Goal: Task Accomplishment & Management: Check status

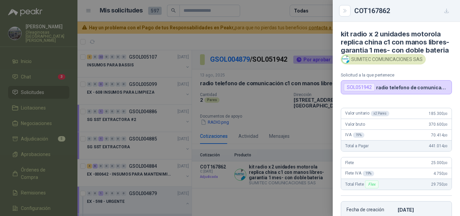
scroll to position [34, 0]
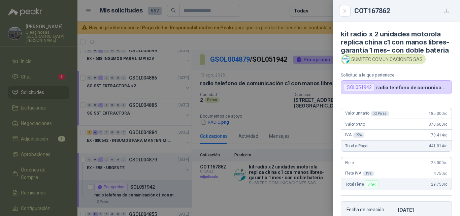
click at [300, 70] on div at bounding box center [230, 108] width 460 height 216
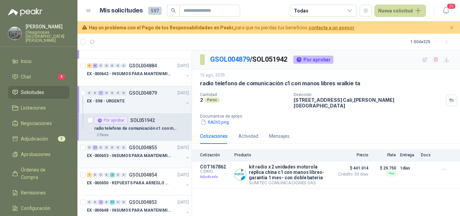
scroll to position [101, 0]
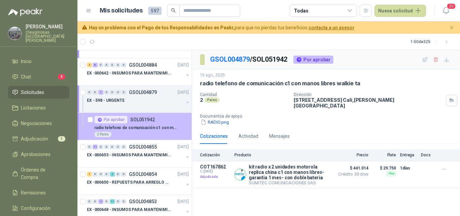
click at [144, 128] on p "radio telefono de comunicación c1 con manos libres walkie ta" at bounding box center [136, 128] width 84 height 6
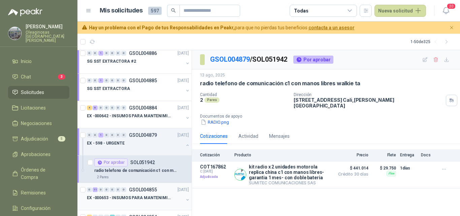
scroll to position [0, 0]
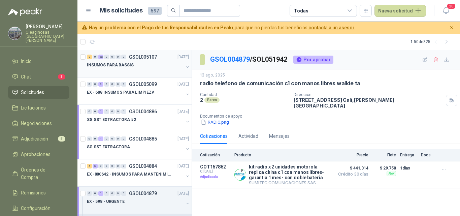
click at [117, 68] on p "INSUMOS PARA BASSIS" at bounding box center [110, 65] width 47 height 6
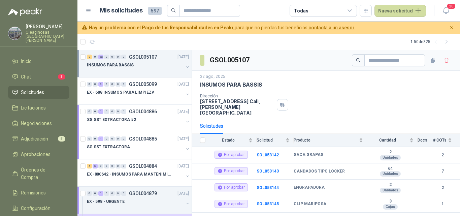
click at [128, 69] on div at bounding box center [135, 71] width 97 height 5
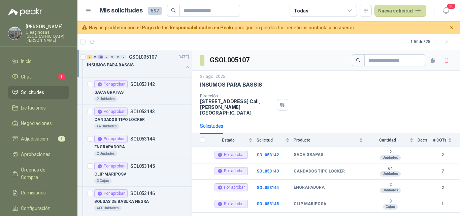
scroll to position [0, 0]
click at [128, 69] on div at bounding box center [135, 71] width 97 height 5
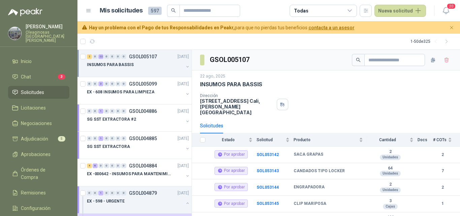
click at [132, 68] on div "INSUMOS PARA BASSIS" at bounding box center [135, 65] width 97 height 8
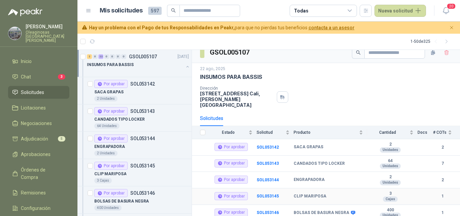
scroll to position [0, 0]
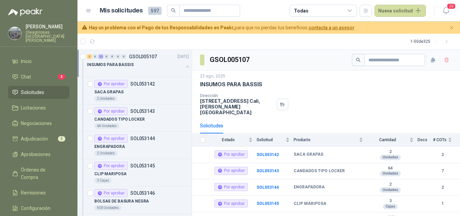
click at [42, 89] on span "Solicitudes" at bounding box center [32, 92] width 23 height 7
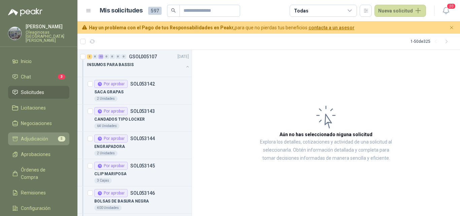
click at [39, 135] on span "Adjudicación" at bounding box center [34, 138] width 27 height 7
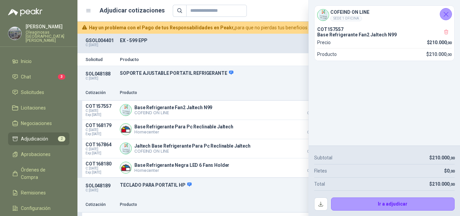
click at [447, 15] on icon "Cerrar" at bounding box center [446, 14] width 8 height 8
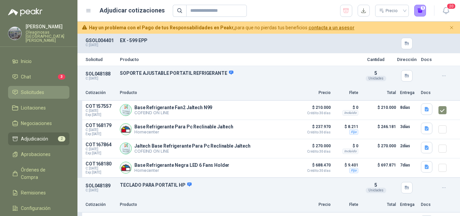
click at [21, 86] on link "Solicitudes" at bounding box center [38, 92] width 61 height 13
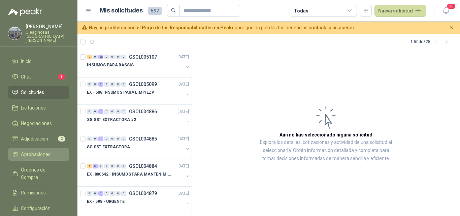
click at [46, 151] on span "Aprobaciones" at bounding box center [36, 153] width 30 height 7
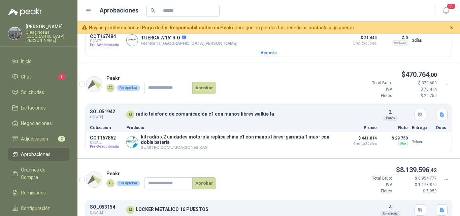
scroll to position [303, 0]
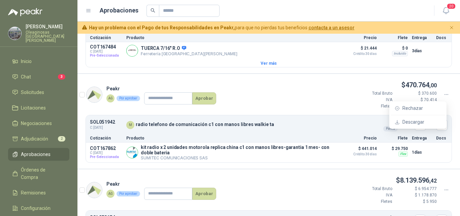
click at [443, 97] on icon at bounding box center [446, 95] width 6 height 6
click at [431, 120] on span "Descargar" at bounding box center [421, 121] width 39 height 7
click at [280, 94] on div "Peakr AG Por aprobar Aprobar $ 470.764 ,00 Total Bruto $ 370.600 IVA $ 70.414 […" at bounding box center [268, 97] width 382 height 35
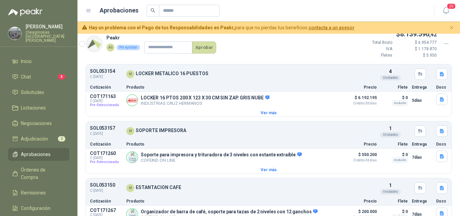
scroll to position [437, 0]
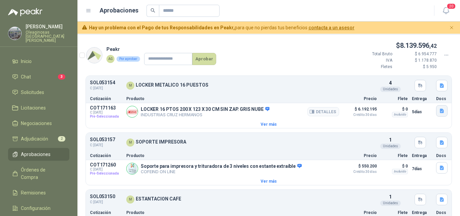
click at [439, 113] on icon "button" at bounding box center [442, 111] width 6 height 6
click at [400, 99] on button "LOCKER 16 PTOS (1).pdf" at bounding box center [409, 98] width 58 height 7
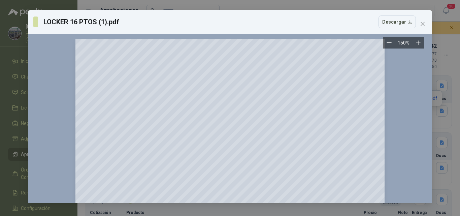
scroll to position [0, 0]
click at [424, 23] on icon "close" at bounding box center [422, 23] width 5 height 5
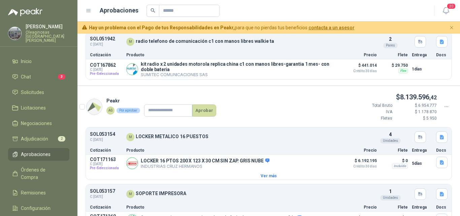
scroll to position [370, 0]
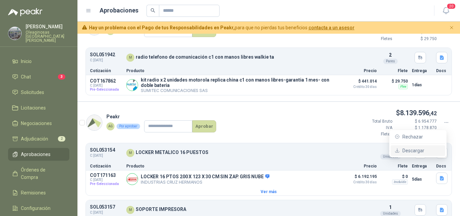
click at [423, 148] on span "Descargar" at bounding box center [421, 150] width 39 height 7
click at [291, 121] on div "Peakr AG Por aprobar Aprobar $ 8.139.596 ,42 Total Bruto $ 6.954.777 IVA $ 1.17…" at bounding box center [268, 125] width 382 height 35
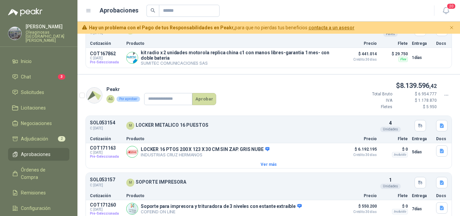
scroll to position [437, 0]
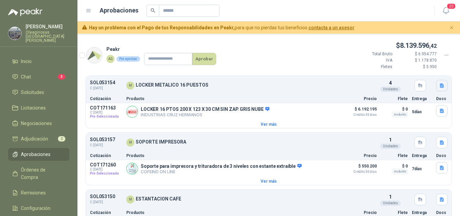
click at [440, 87] on icon "button" at bounding box center [442, 85] width 4 height 4
click at [424, 76] on button "LOCKER.jpeg" at bounding box center [420, 72] width 34 height 7
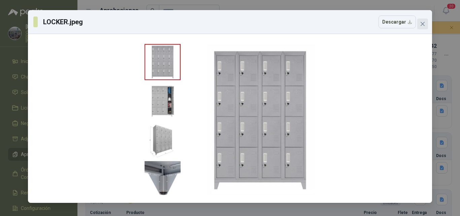
click at [424, 22] on icon "close" at bounding box center [422, 23] width 5 height 5
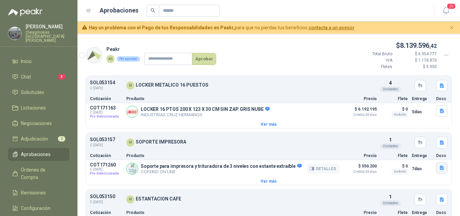
click at [440, 170] on icon "button" at bounding box center [442, 167] width 4 height 4
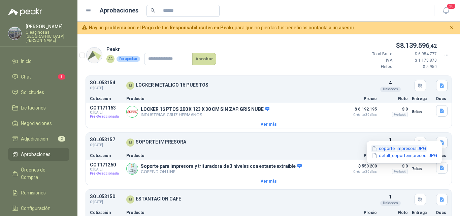
click at [396, 150] on button "soporte_impresora.JPG" at bounding box center [399, 148] width 56 height 7
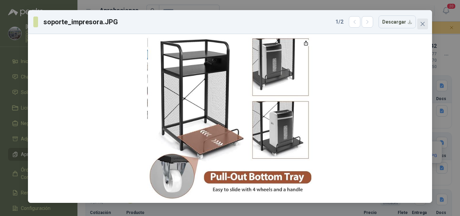
click at [424, 25] on icon "close" at bounding box center [422, 23] width 5 height 5
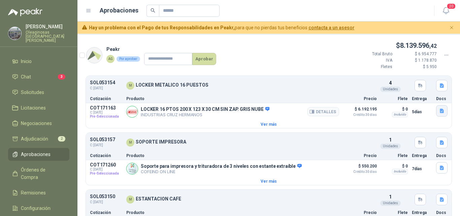
click at [439, 113] on icon "button" at bounding box center [442, 111] width 6 height 6
click at [413, 99] on button "LOCKER 16 PTOS (1).pdf" at bounding box center [409, 98] width 58 height 7
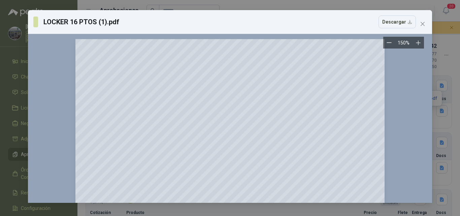
scroll to position [0, 0]
click at [424, 25] on icon "close" at bounding box center [422, 24] width 4 height 4
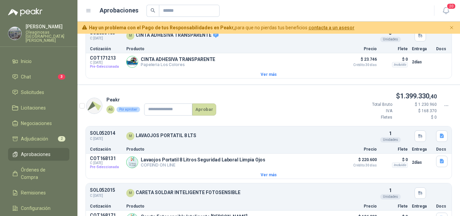
scroll to position [1615, 0]
click at [443, 108] on icon at bounding box center [446, 105] width 6 height 6
click at [423, 142] on span "Descargar" at bounding box center [421, 140] width 39 height 7
click at [256, 126] on div "Peakr AG Por aprobar Aprobar $ 1.399.330 ,40 Total Bruto $ 1.230.960 IVA $ 168.…" at bounding box center [268, 108] width 382 height 35
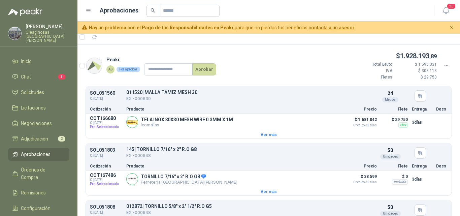
scroll to position [0, 0]
